Goal: Information Seeking & Learning: Learn about a topic

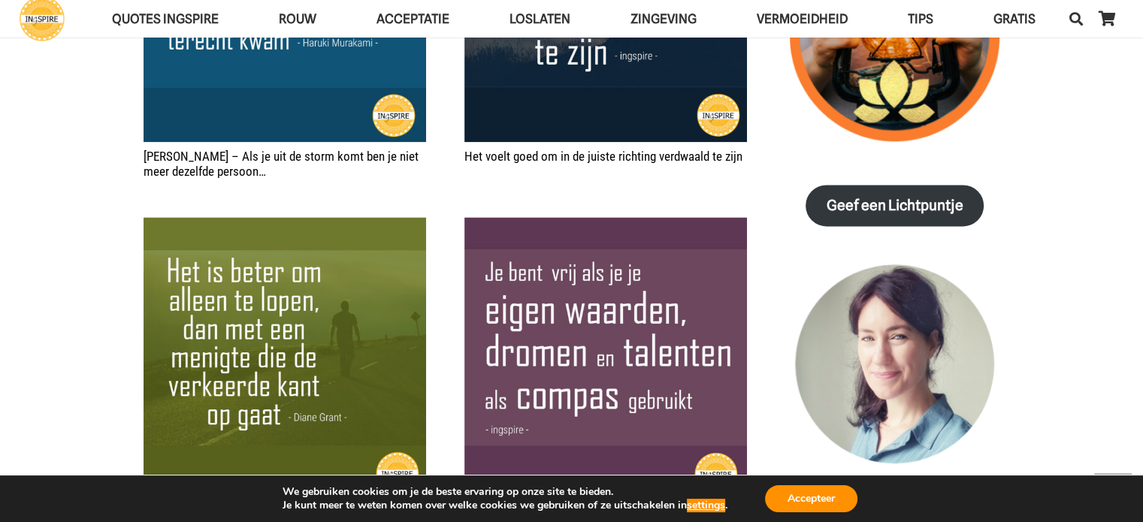
scroll to position [1966, 0]
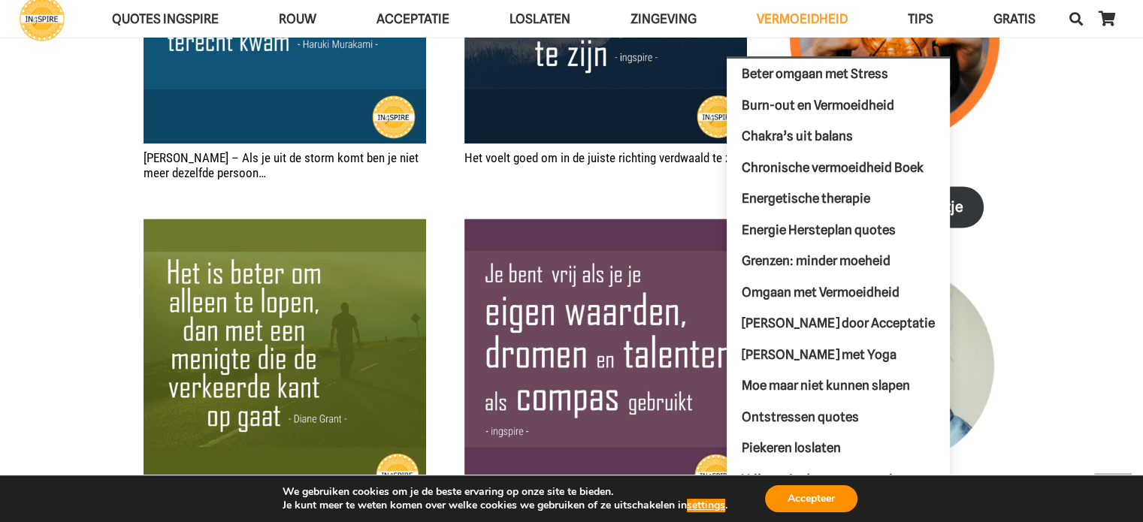
click at [809, 19] on span "VERMOEIDHEID" at bounding box center [802, 18] width 91 height 15
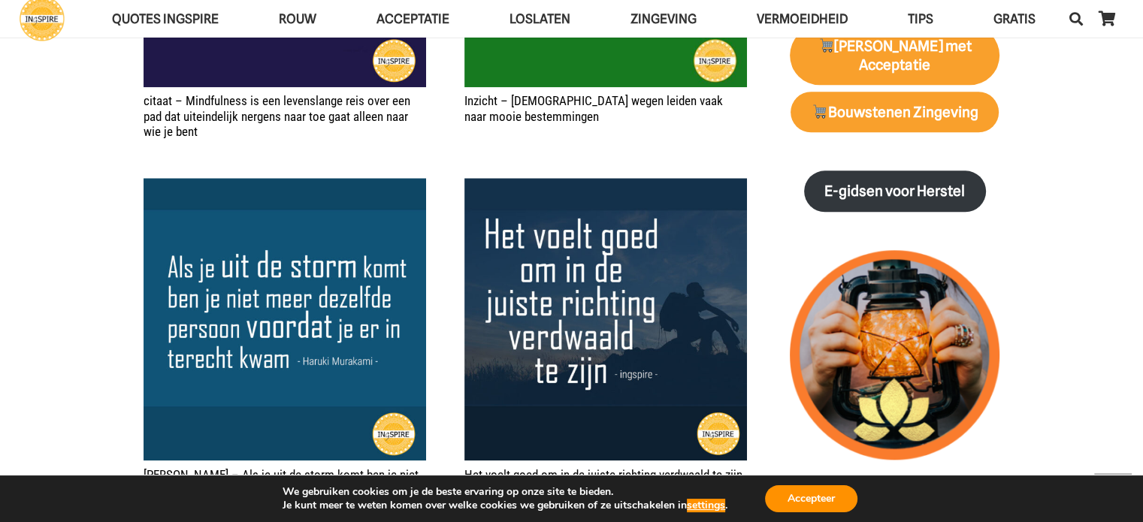
scroll to position [1586, 0]
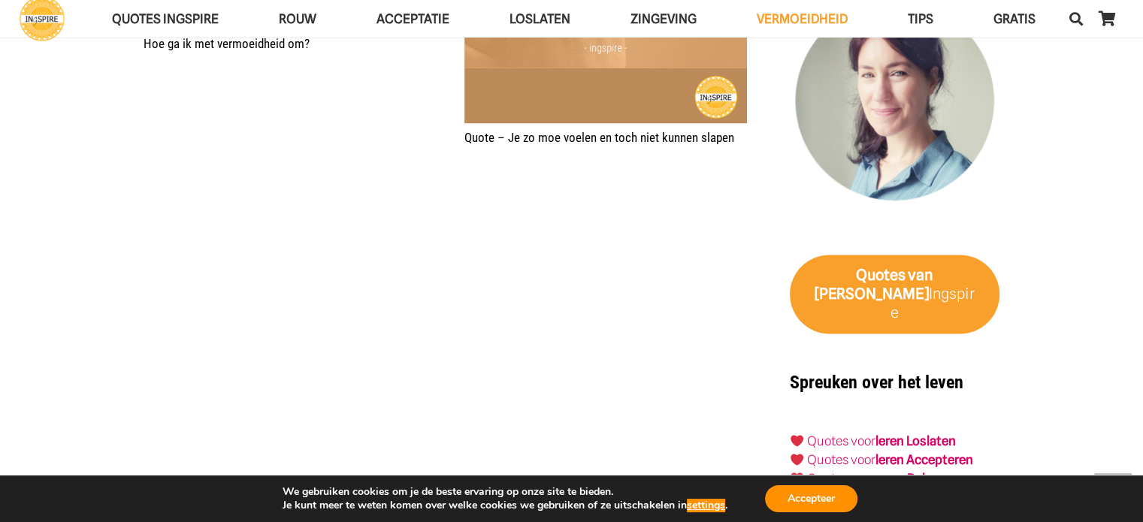
scroll to position [2028, 0]
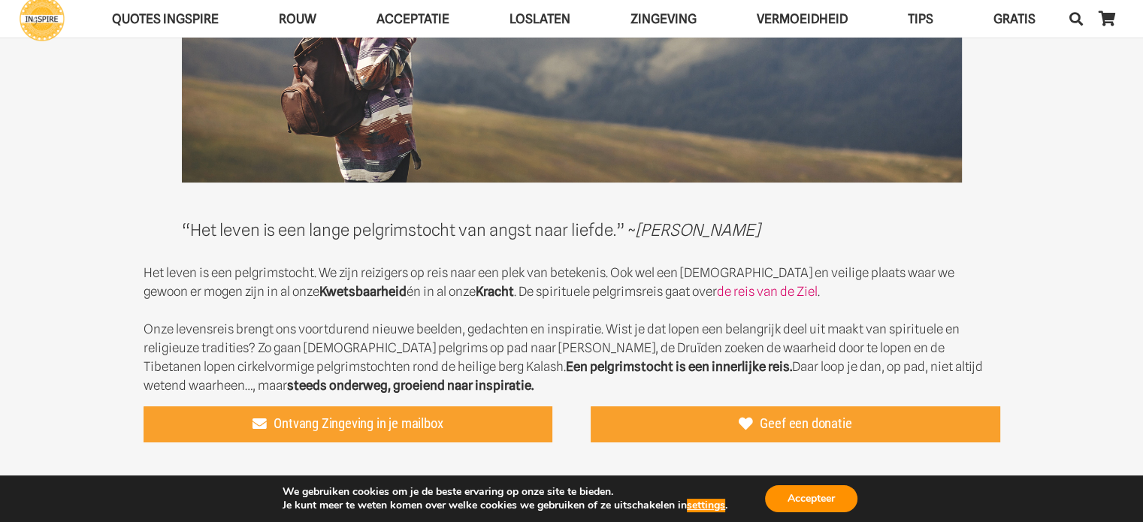
scroll to position [216, 0]
